Goal: Find specific page/section: Go to known website

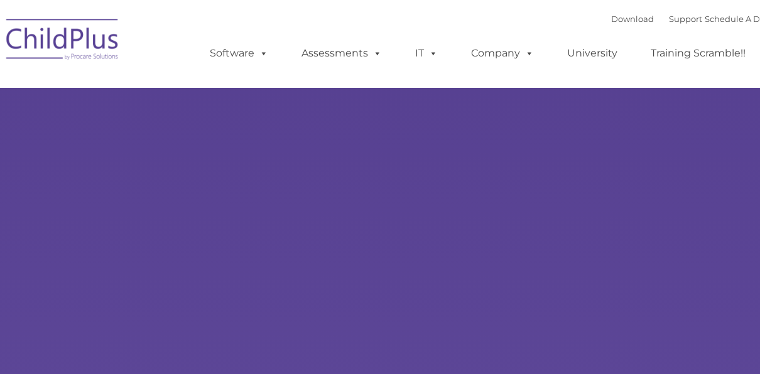
type input ""
select select "MEDIUM"
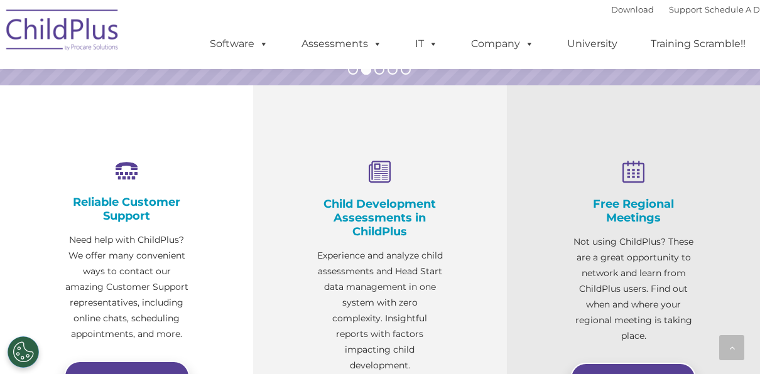
scroll to position [400, 0]
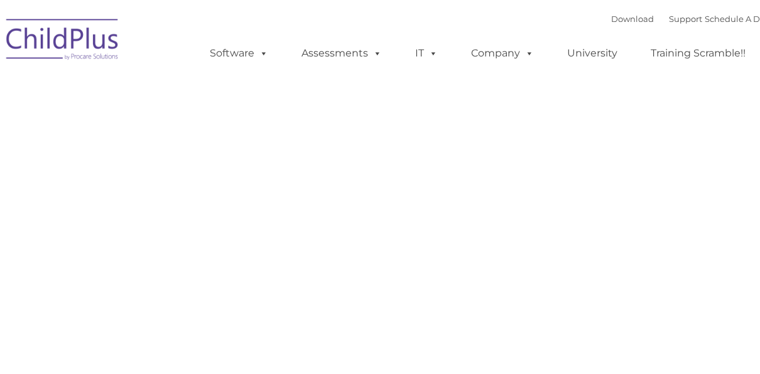
type input ""
